Goal: Information Seeking & Learning: Find contact information

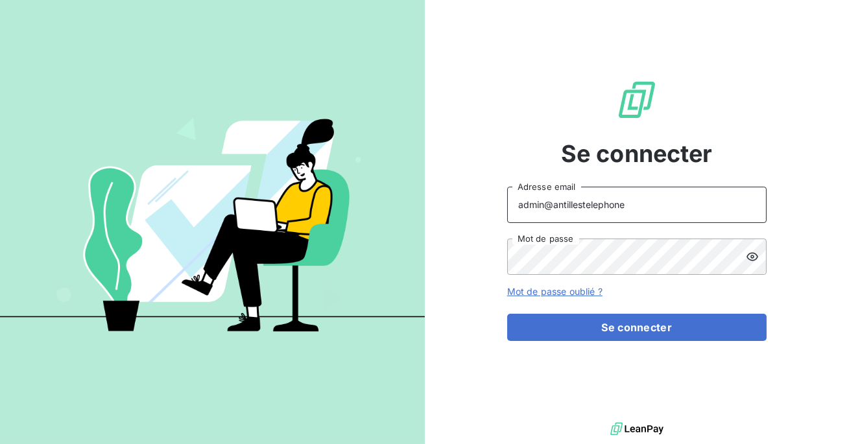
click at [618, 209] on input "admin@antillestelephone" at bounding box center [636, 205] width 259 height 36
type input "admin@talenzalteisaudit"
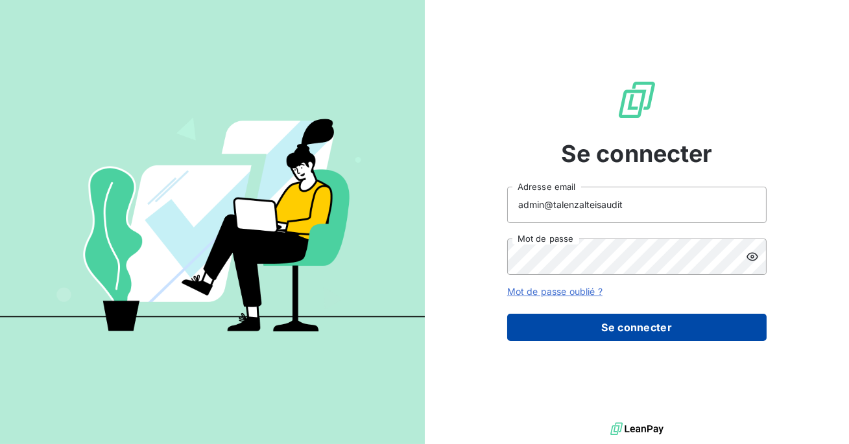
click at [617, 327] on button "Se connecter" at bounding box center [636, 327] width 259 height 27
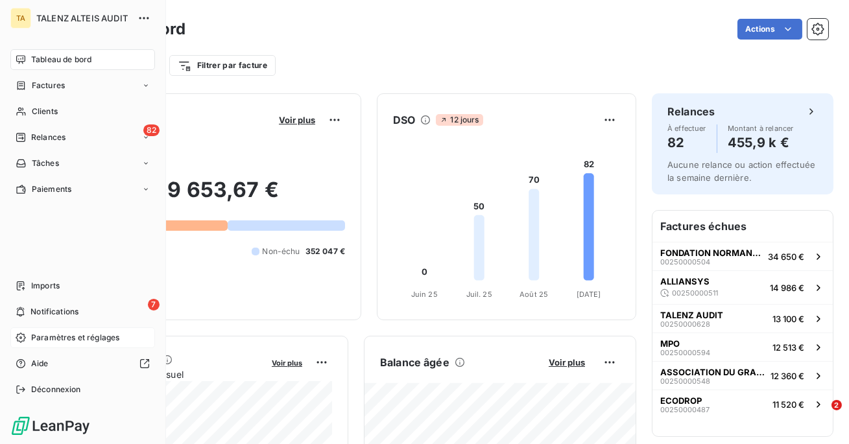
click at [81, 341] on span "Paramètres et réglages" at bounding box center [75, 338] width 88 height 12
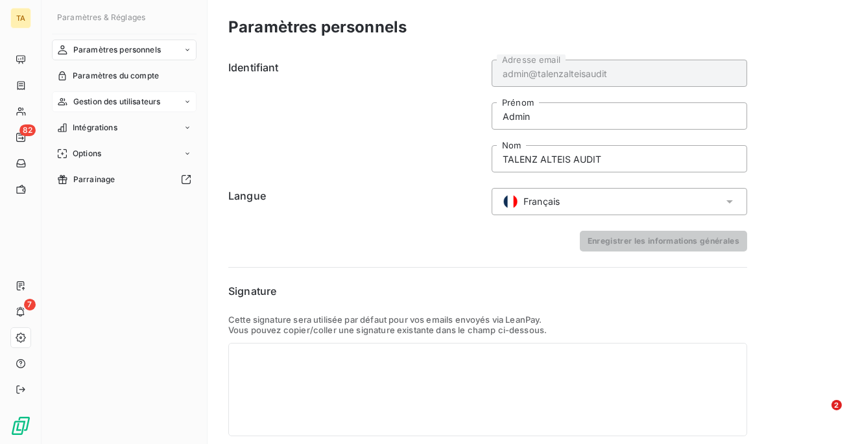
click at [104, 95] on div "Gestion des utilisateurs" at bounding box center [124, 101] width 145 height 21
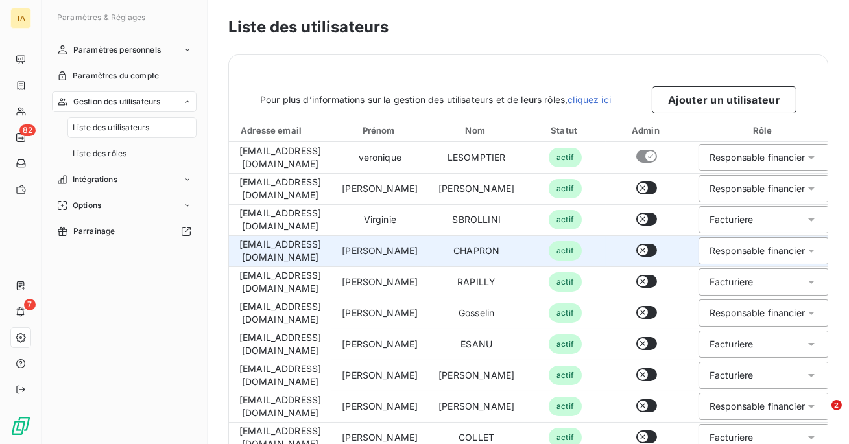
scroll to position [29, 0]
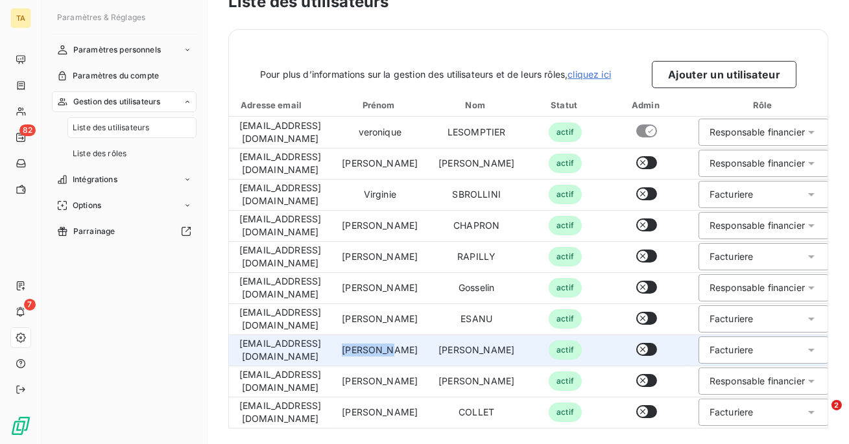
drag, startPoint x: 414, startPoint y: 348, endPoint x: 367, endPoint y: 348, distance: 47.3
click at [367, 348] on td "[PERSON_NAME]" at bounding box center [379, 350] width 97 height 31
copy td "[PERSON_NAME]"
drag, startPoint x: 517, startPoint y: 344, endPoint x: 444, endPoint y: 342, distance: 72.7
click at [444, 341] on td "[PERSON_NAME]" at bounding box center [476, 350] width 97 height 31
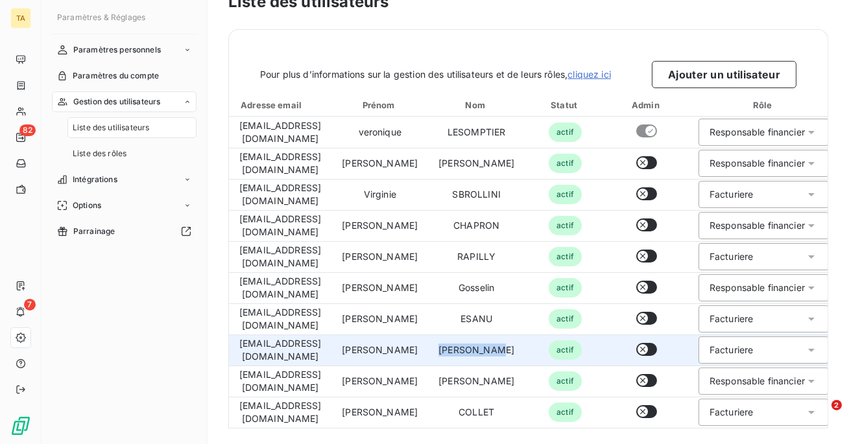
copy td "[PERSON_NAME]"
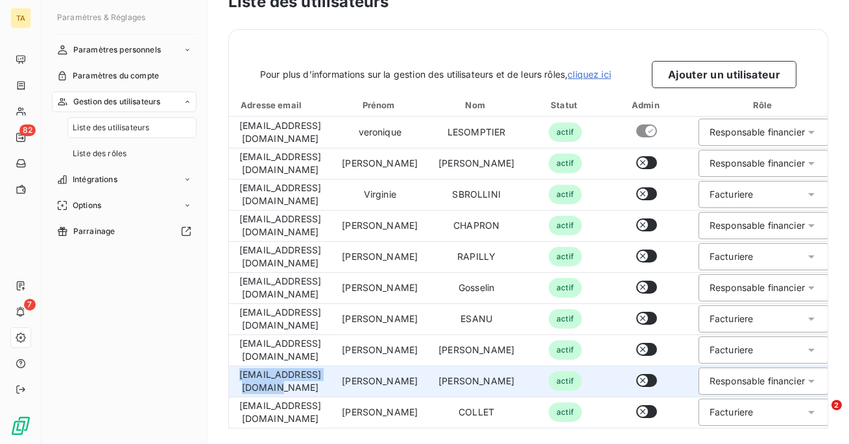
drag, startPoint x: 337, startPoint y: 375, endPoint x: 239, endPoint y: 373, distance: 97.3
click at [239, 373] on td "[EMAIL_ADDRESS][DOMAIN_NAME]" at bounding box center [280, 381] width 102 height 31
click at [517, 375] on td "[PERSON_NAME]" at bounding box center [476, 381] width 97 height 31
drag, startPoint x: 496, startPoint y: 377, endPoint x: 373, endPoint y: 375, distance: 122.6
click at [373, 375] on tr "[EMAIL_ADDRESS][DOMAIN_NAME] [PERSON_NAME] [PERSON_NAME] actif Responsable fina…" at bounding box center [578, 381] width 698 height 31
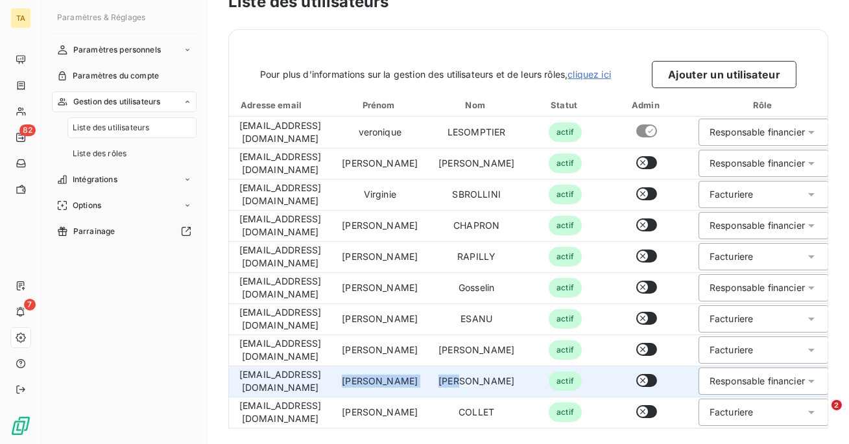
copy tr "[PERSON_NAME] [PERSON_NAME]"
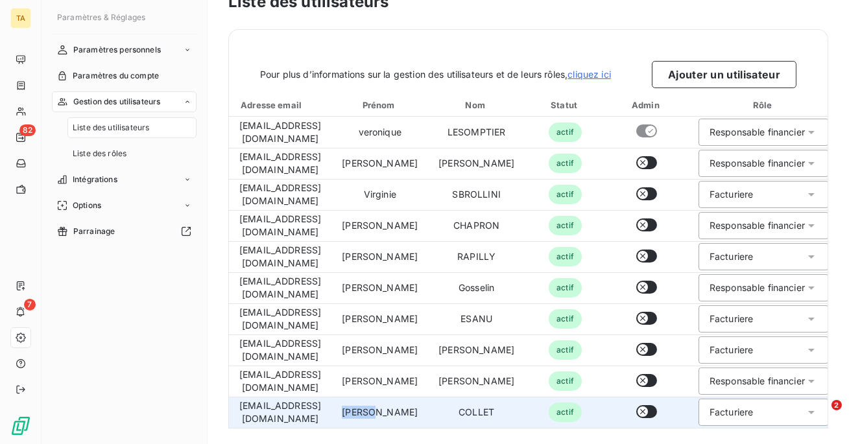
drag, startPoint x: 405, startPoint y: 416, endPoint x: 377, endPoint y: 410, distance: 28.5
click at [377, 410] on td "[PERSON_NAME]" at bounding box center [379, 412] width 97 height 31
copy td "[PERSON_NAME]"
drag, startPoint x: 501, startPoint y: 407, endPoint x: 460, endPoint y: 407, distance: 40.2
click at [460, 407] on td "COLLET" at bounding box center [476, 412] width 97 height 31
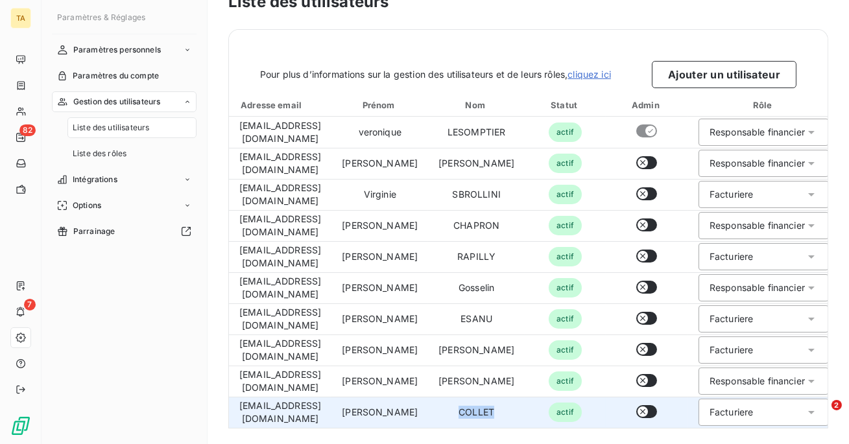
copy td "COLLET"
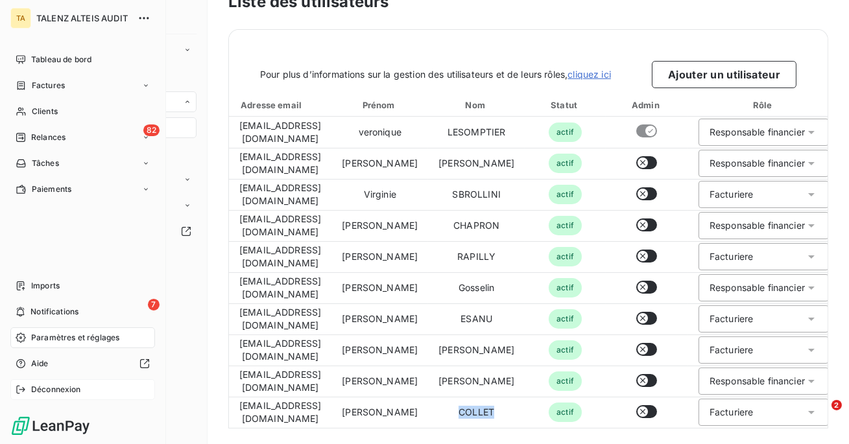
click at [31, 393] on span "Déconnexion" at bounding box center [56, 390] width 50 height 12
